Goal: Check status

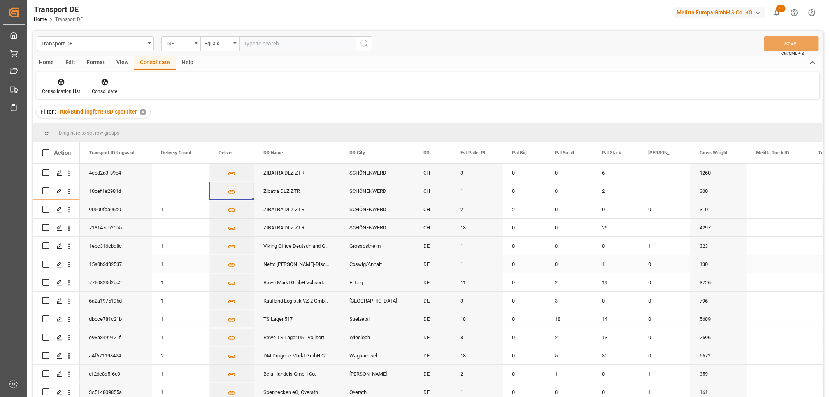
scroll to position [28, 0]
